Goal: Task Accomplishment & Management: Use online tool/utility

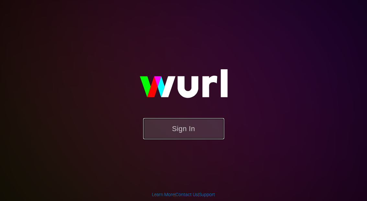
click at [191, 129] on button "Sign In" at bounding box center [183, 128] width 81 height 21
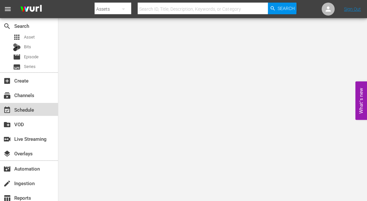
click at [28, 112] on div "event_available Schedule" at bounding box center [18, 109] width 36 height 6
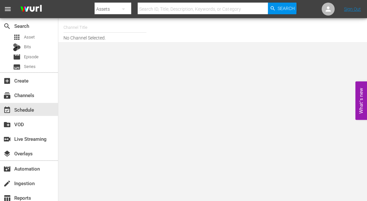
click at [83, 27] on input "text" at bounding box center [105, 28] width 83 height 16
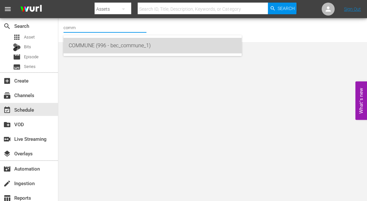
click at [76, 49] on div "COMMUNE (996 - bec_commune_1)" at bounding box center [153, 46] width 168 height 16
type input "COMMUNE (996 - bec_commune_1)"
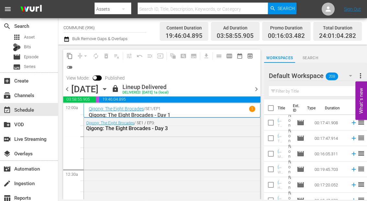
click at [256, 89] on span "chevron_right" at bounding box center [257, 89] width 8 height 8
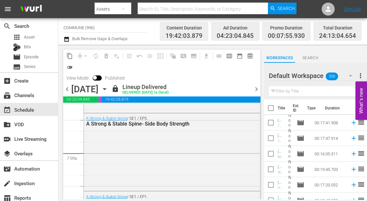
scroll to position [877, 0]
click at [257, 87] on span "chevron_right" at bounding box center [257, 89] width 8 height 8
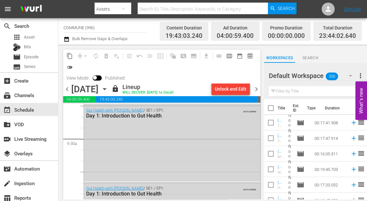
scroll to position [1226, 0]
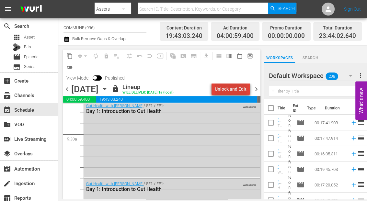
click at [240, 89] on div "Unlock and Edit" at bounding box center [231, 89] width 32 height 12
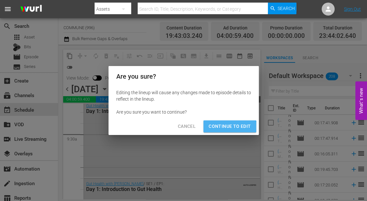
click at [230, 127] on span "Continue to Edit" at bounding box center [230, 127] width 42 height 8
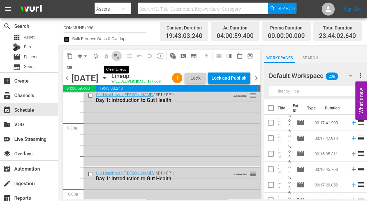
click at [114, 56] on span "playlist_remove_outlined" at bounding box center [116, 56] width 6 height 6
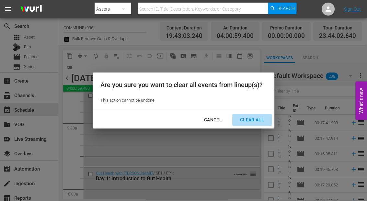
click at [254, 123] on div "Clear All" at bounding box center [252, 120] width 34 height 8
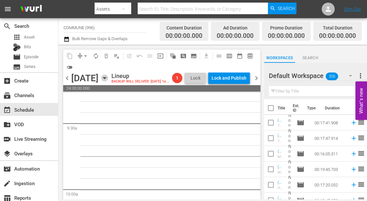
click at [108, 76] on icon "button" at bounding box center [104, 78] width 7 height 7
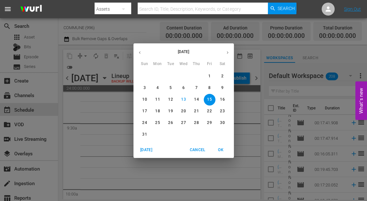
click at [140, 51] on icon "button" at bounding box center [139, 52] width 5 height 5
click at [208, 99] on p "18" at bounding box center [209, 100] width 5 height 6
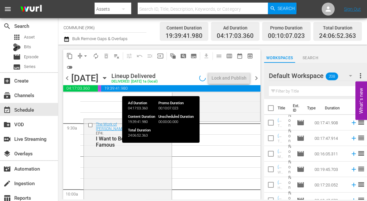
scroll to position [1138, 0]
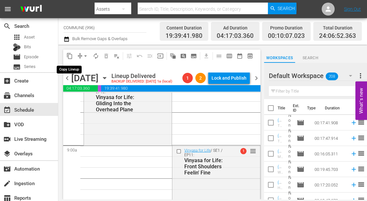
click at [69, 56] on span "content_copy" at bounding box center [69, 56] width 6 height 6
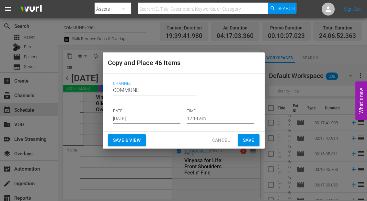
click at [151, 121] on input "[DATE]" at bounding box center [146, 119] width 67 height 10
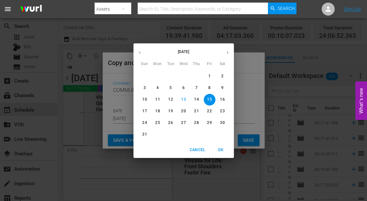
click at [218, 151] on span "OK" at bounding box center [221, 150] width 16 height 7
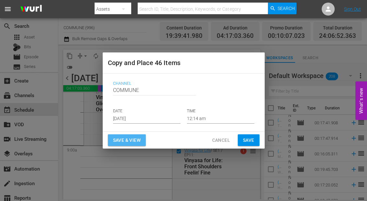
click at [123, 138] on span "Save & View" at bounding box center [127, 140] width 28 height 8
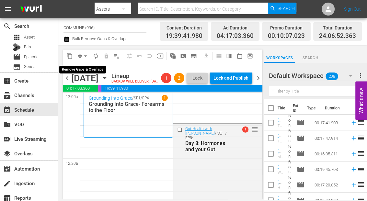
click at [85, 55] on span "arrow_drop_down" at bounding box center [85, 56] width 6 height 6
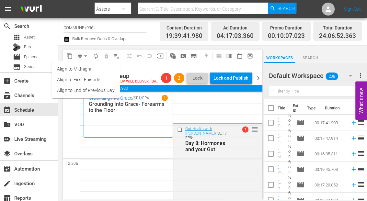
click at [99, 93] on li "Align to End of Previous Day" at bounding box center [86, 90] width 68 height 11
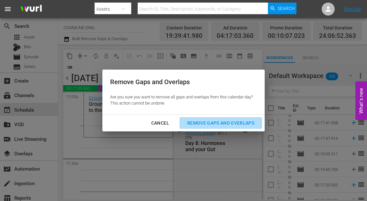
click at [207, 123] on div "Remove Gaps and Overlaps" at bounding box center [220, 123] width 77 height 8
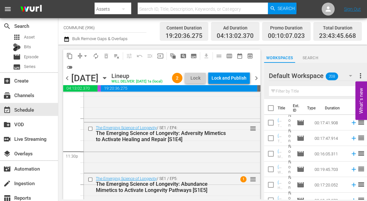
scroll to position [3076, 0]
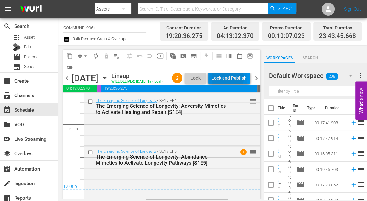
click at [217, 78] on div "Lock and Publish" at bounding box center [229, 78] width 35 height 12
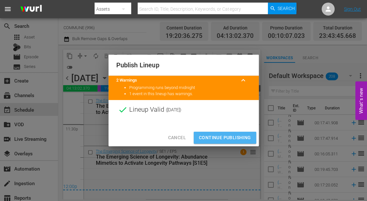
click at [208, 137] on span "Continue Publishing" at bounding box center [225, 138] width 52 height 8
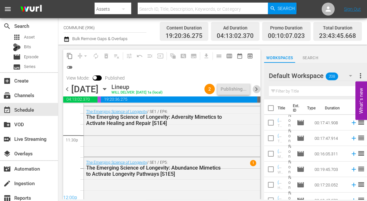
click at [257, 87] on span "chevron_right" at bounding box center [257, 89] width 8 height 8
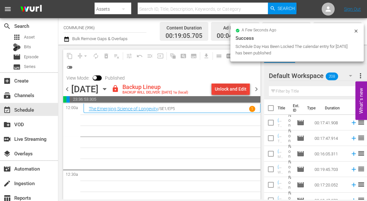
click at [231, 86] on div "Unlock and Edit" at bounding box center [231, 89] width 32 height 12
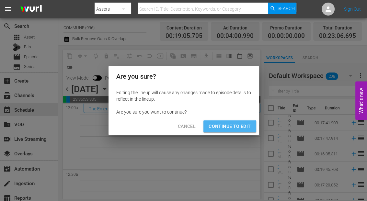
click at [229, 128] on span "Continue to Edit" at bounding box center [230, 127] width 42 height 8
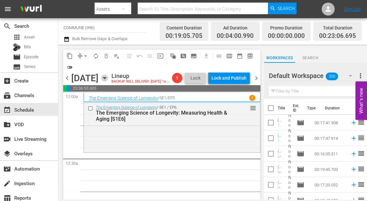
click at [108, 82] on icon "button" at bounding box center [104, 78] width 7 height 7
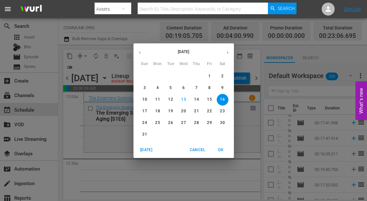
click at [141, 53] on icon "button" at bounding box center [139, 52] width 5 height 5
click at [226, 99] on span "19" at bounding box center [223, 100] width 12 height 6
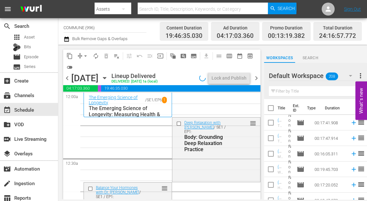
click at [69, 56] on span "content_copy" at bounding box center [69, 56] width 6 height 6
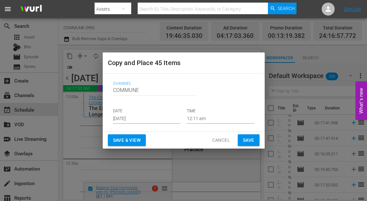
click at [162, 118] on input "[DATE]" at bounding box center [146, 119] width 67 height 10
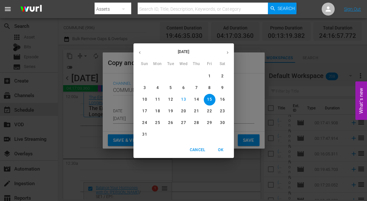
click at [222, 100] on p "16" at bounding box center [222, 100] width 5 height 6
type input "[DATE]"
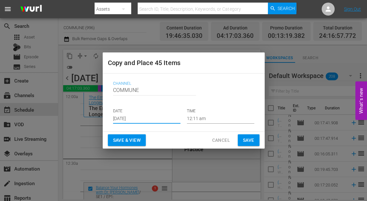
click at [126, 142] on span "Save & View" at bounding box center [127, 140] width 28 height 8
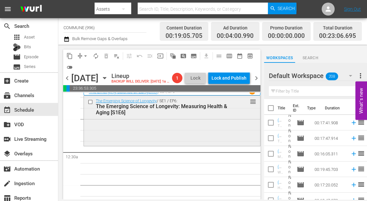
scroll to position [7, 0]
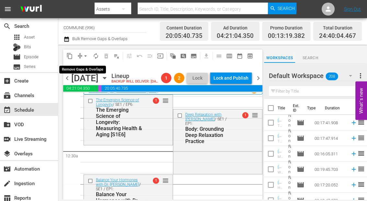
click at [85, 55] on span "arrow_drop_down" at bounding box center [85, 56] width 6 height 6
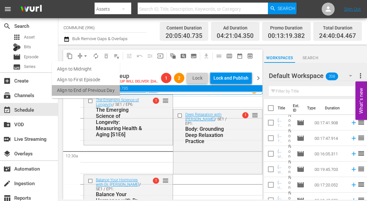
click at [91, 91] on li "Align to End of Previous Day" at bounding box center [86, 90] width 68 height 11
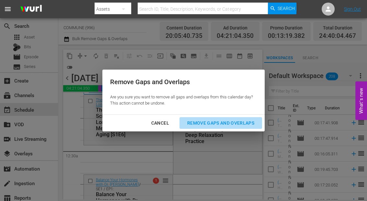
click at [203, 123] on div "Remove Gaps and Overlaps" at bounding box center [220, 123] width 77 height 8
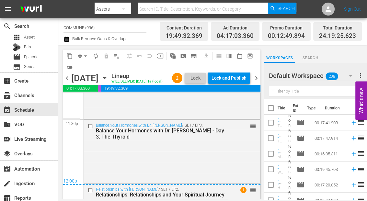
scroll to position [3129, 0]
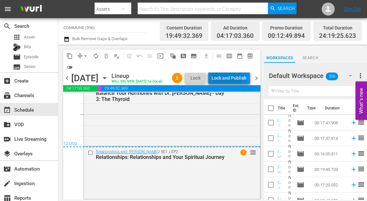
click at [223, 80] on div "Lock and Publish" at bounding box center [229, 78] width 35 height 12
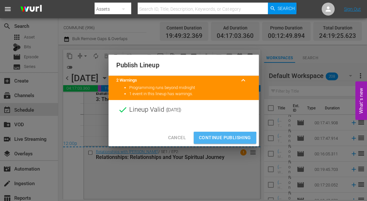
click at [216, 140] on span "Continue Publishing" at bounding box center [225, 138] width 52 height 8
